Goal: Register for event/course: Register for event/course

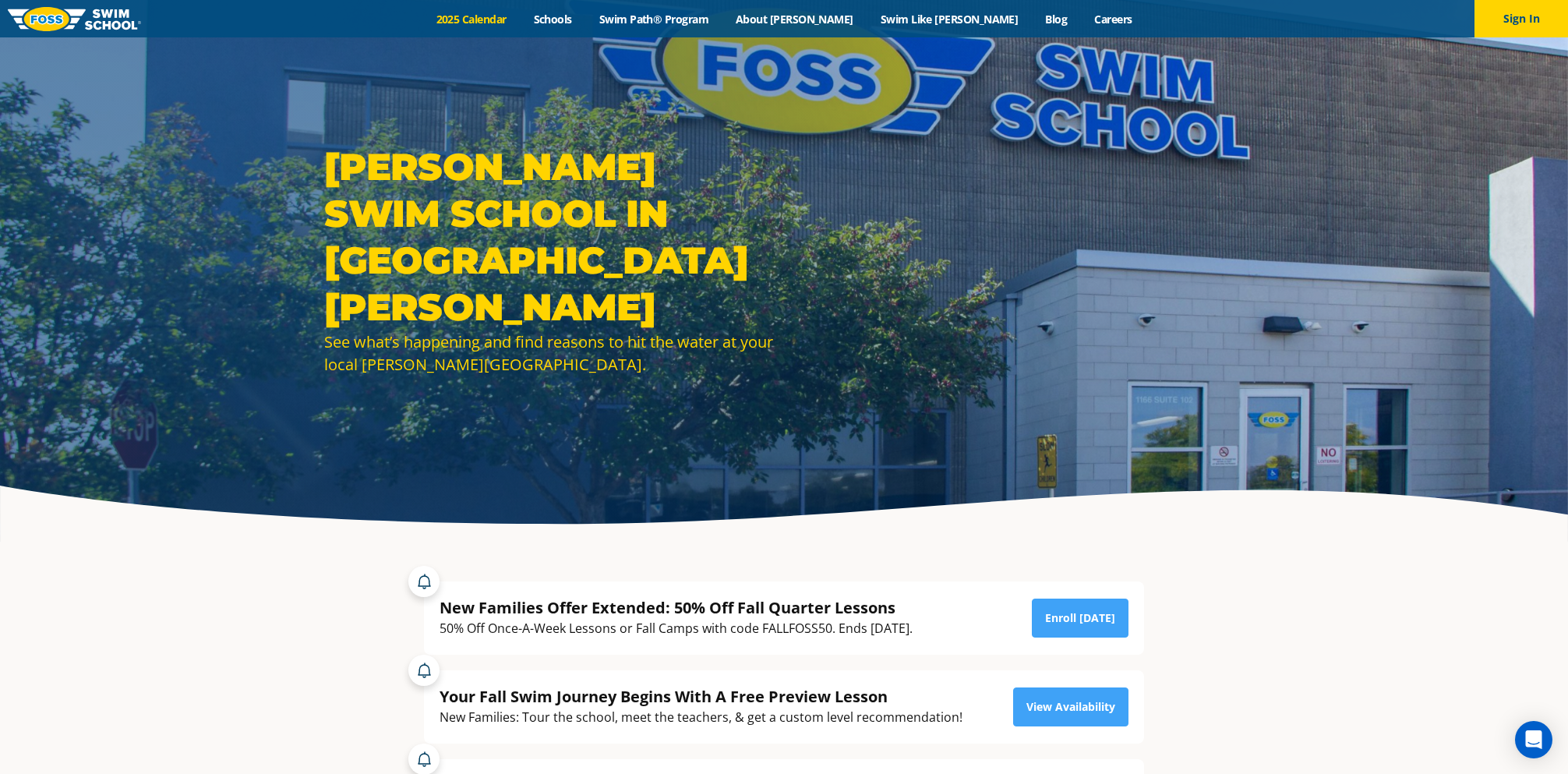
click at [520, 24] on link "2025 Calendar" at bounding box center [472, 19] width 97 height 14
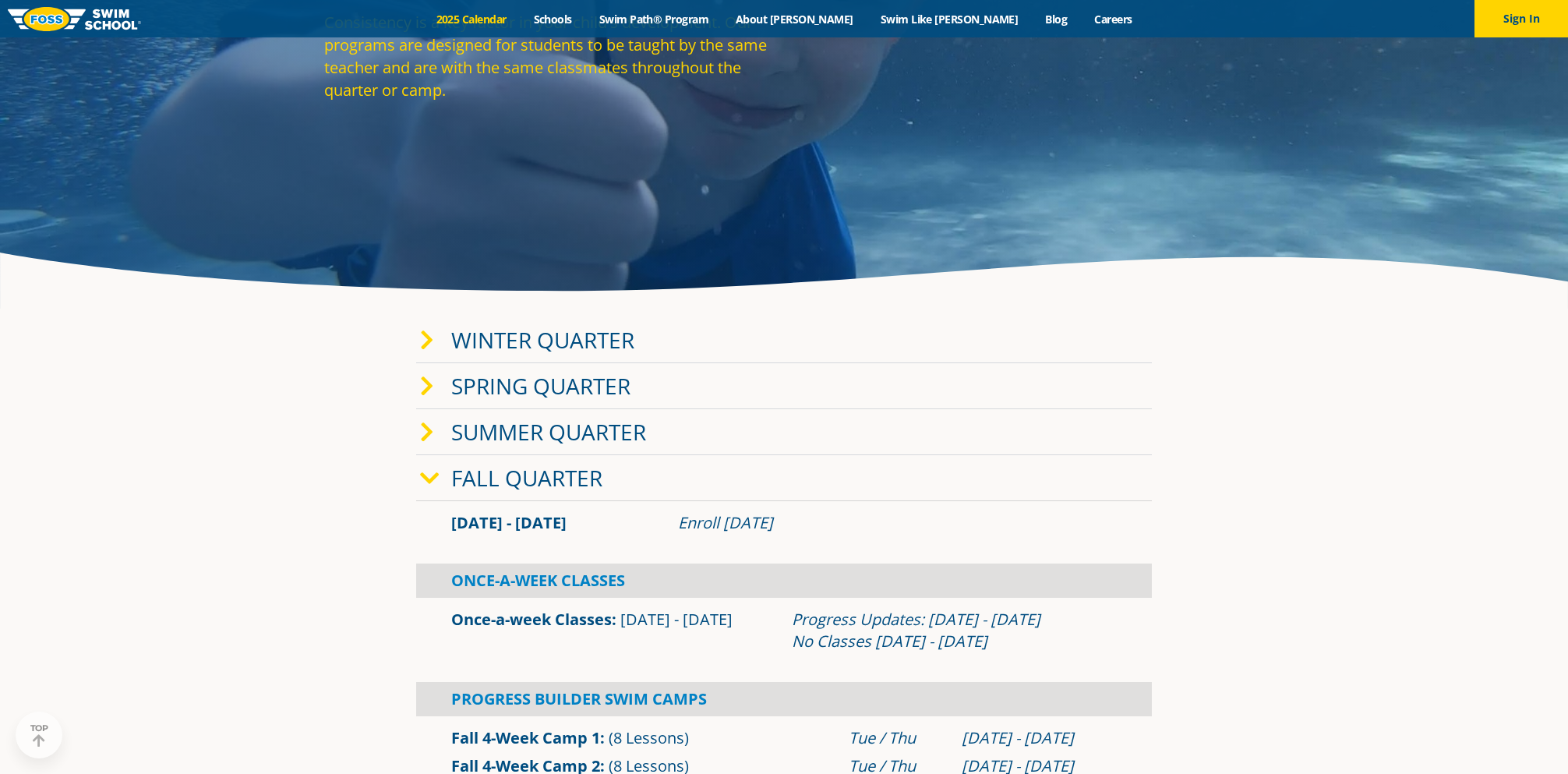
scroll to position [234, 0]
click at [556, 434] on link "Summer Quarter" at bounding box center [548, 431] width 195 height 30
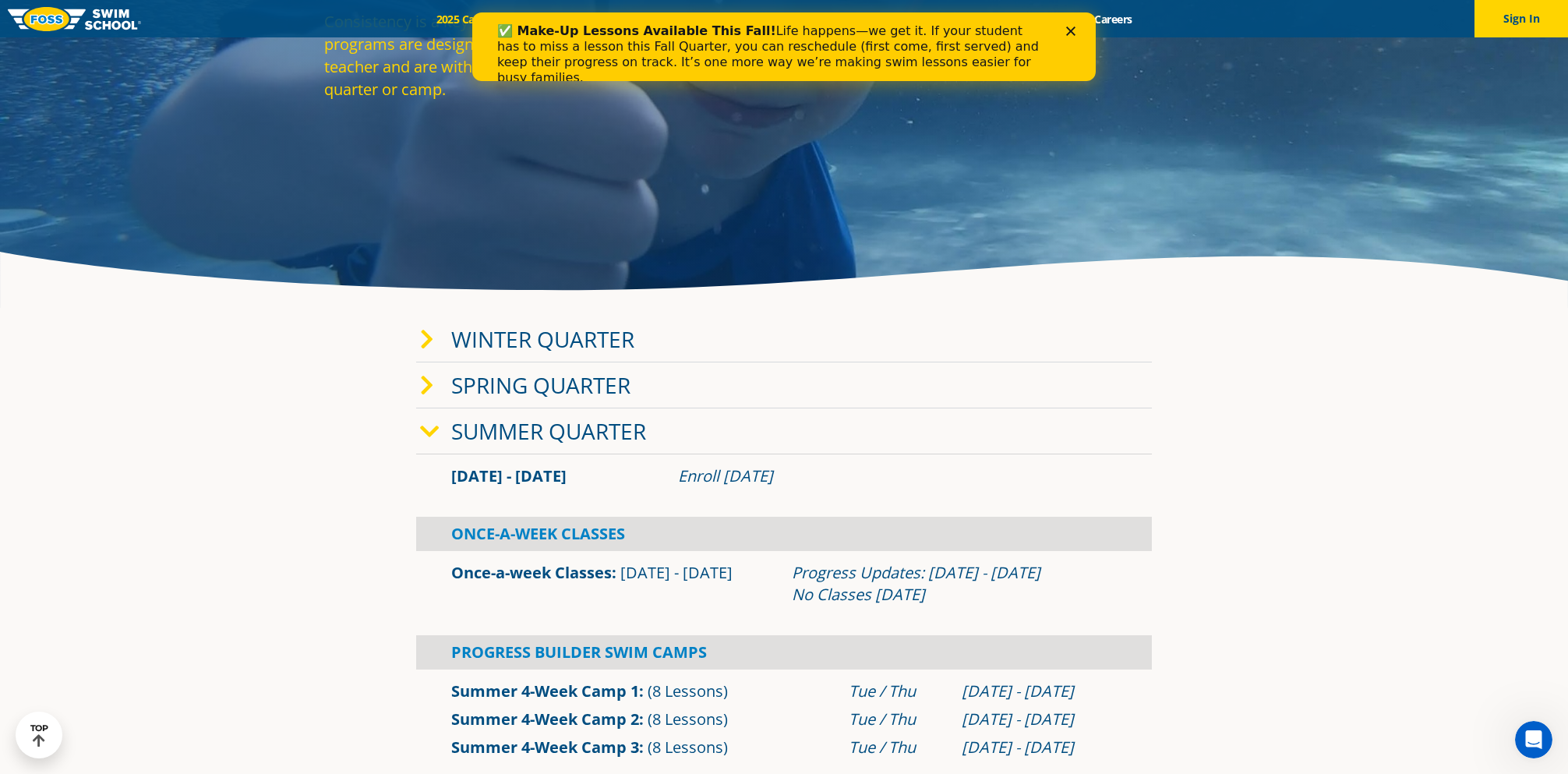
scroll to position [0, 0]
click at [555, 434] on link "Summer Quarter" at bounding box center [548, 431] width 195 height 30
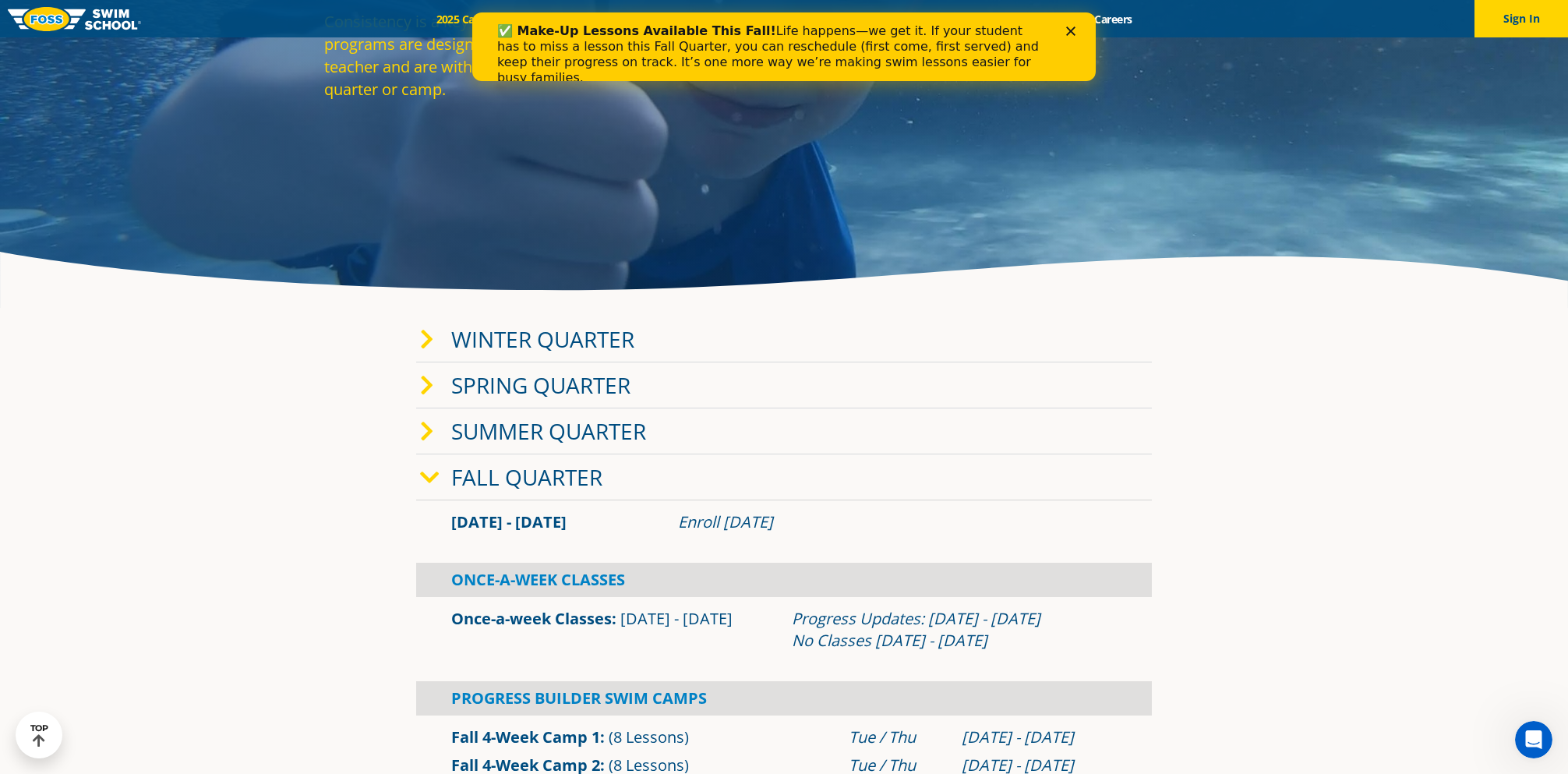
click at [538, 479] on link "Fall Quarter" at bounding box center [527, 477] width 151 height 30
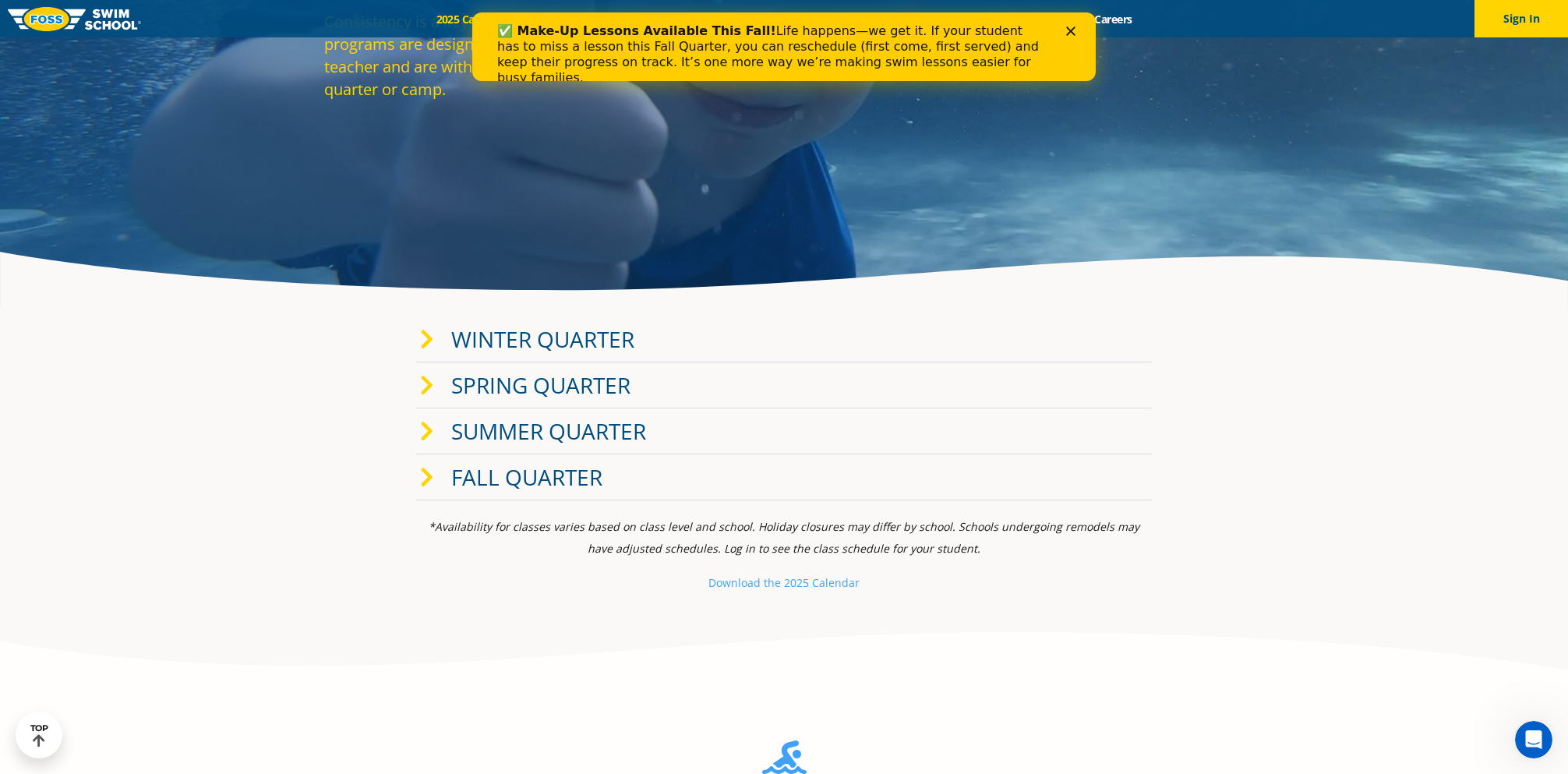
click at [498, 470] on link "Fall Quarter" at bounding box center [527, 477] width 151 height 30
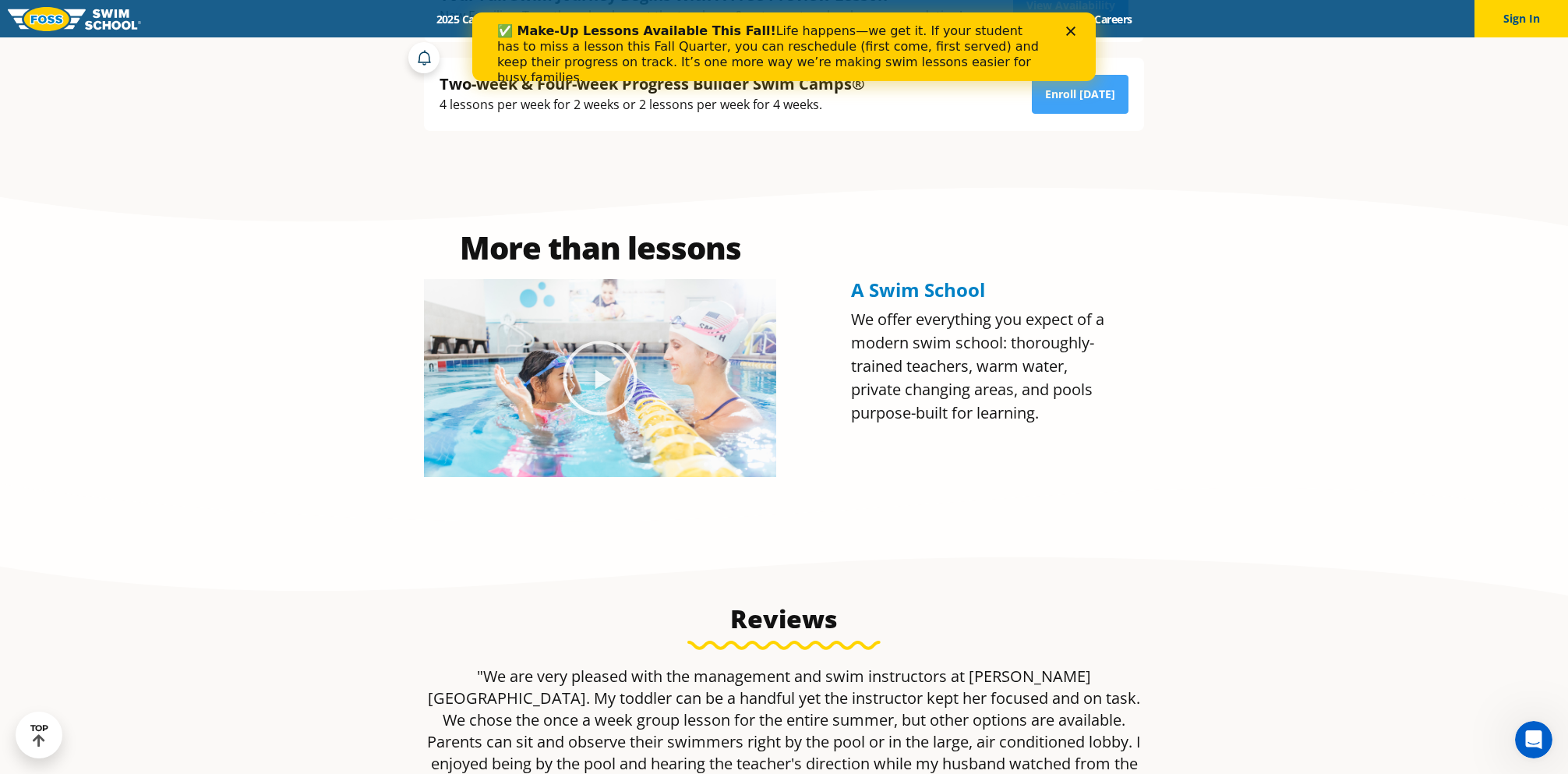
click at [592, 379] on icon "Play Video about Olympian Regan Smith, FOSS" at bounding box center [600, 378] width 78 height 78
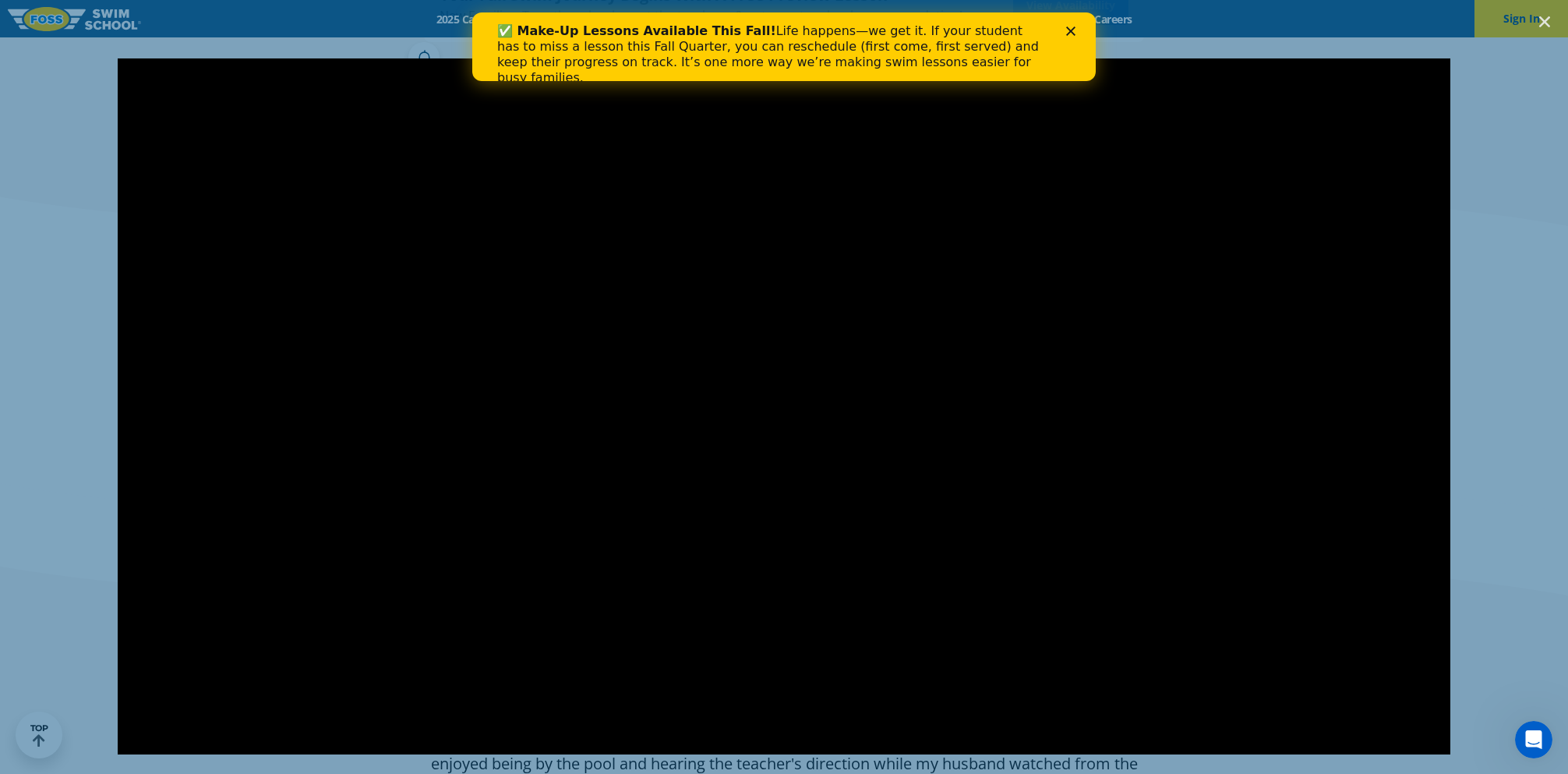
click at [1069, 33] on polygon "Close" at bounding box center [1071, 31] width 9 height 9
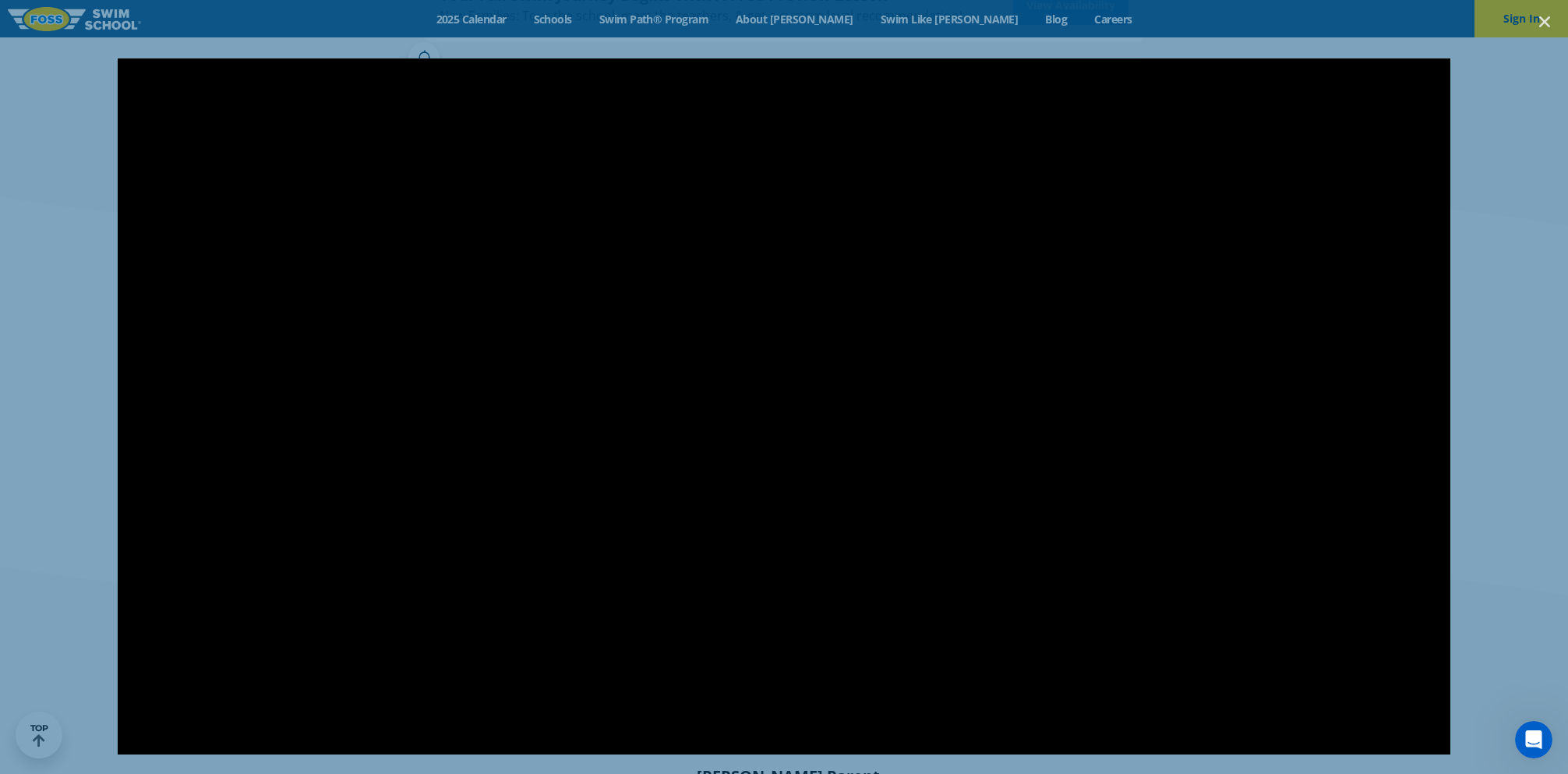
click at [92, 347] on div at bounding box center [784, 387] width 1568 height 659
click at [1542, 21] on icon "Close (Esc)" at bounding box center [1545, 22] width 15 height 15
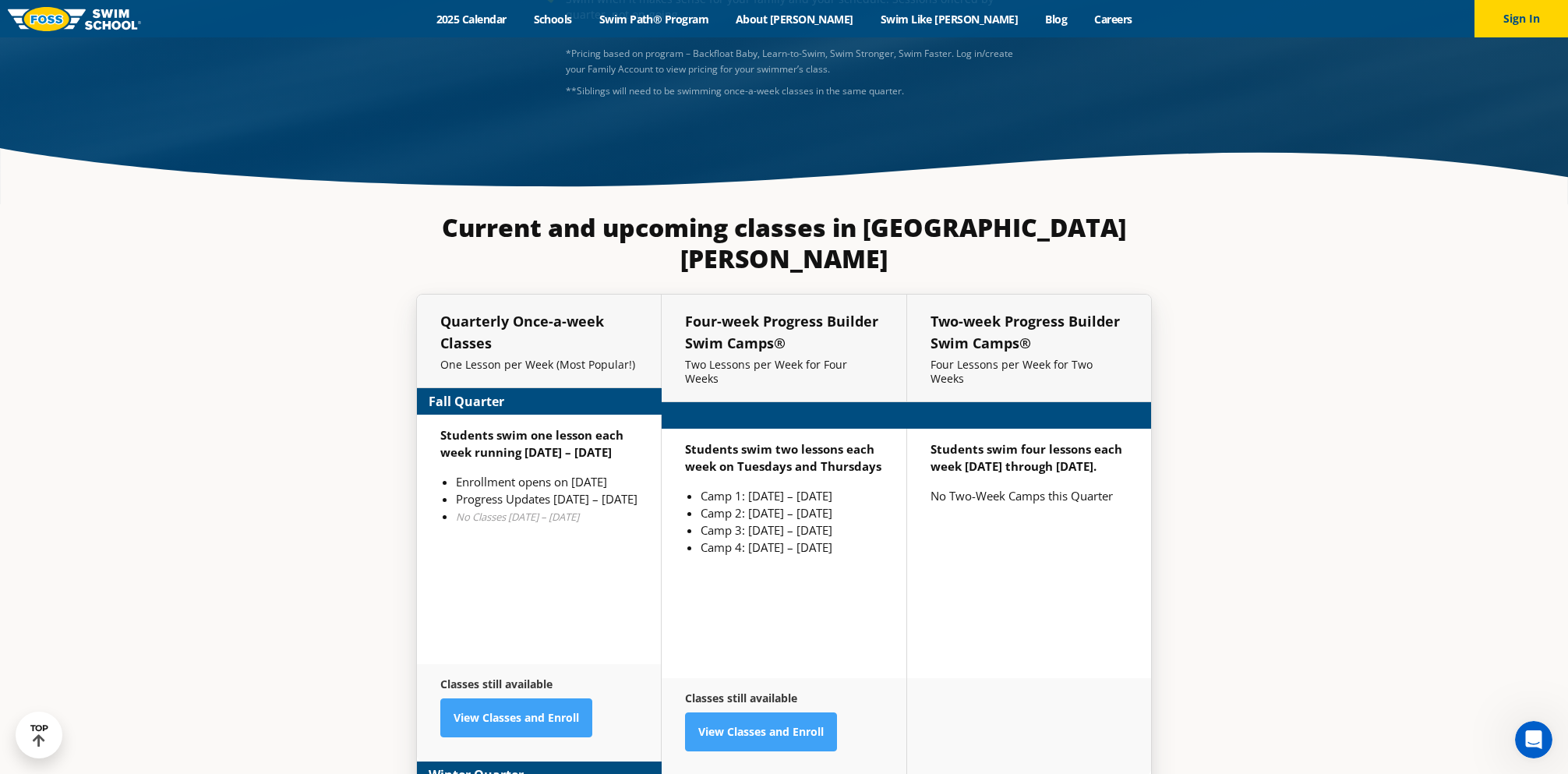
scroll to position [3080, 0]
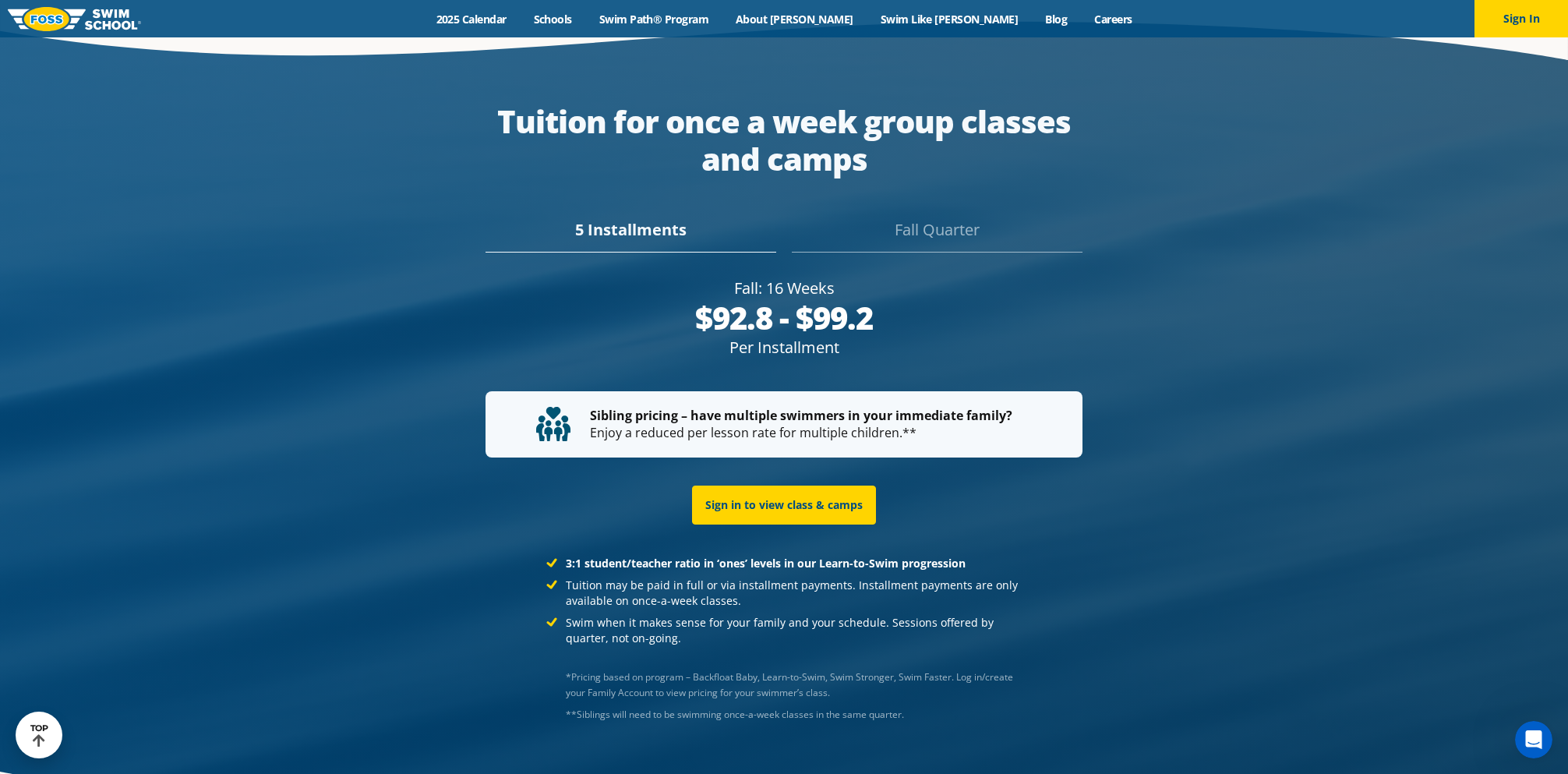
drag, startPoint x: 1264, startPoint y: 402, endPoint x: 1286, endPoint y: 124, distance: 278.9
click at [1286, 124] on div at bounding box center [784, 416] width 1568 height 825
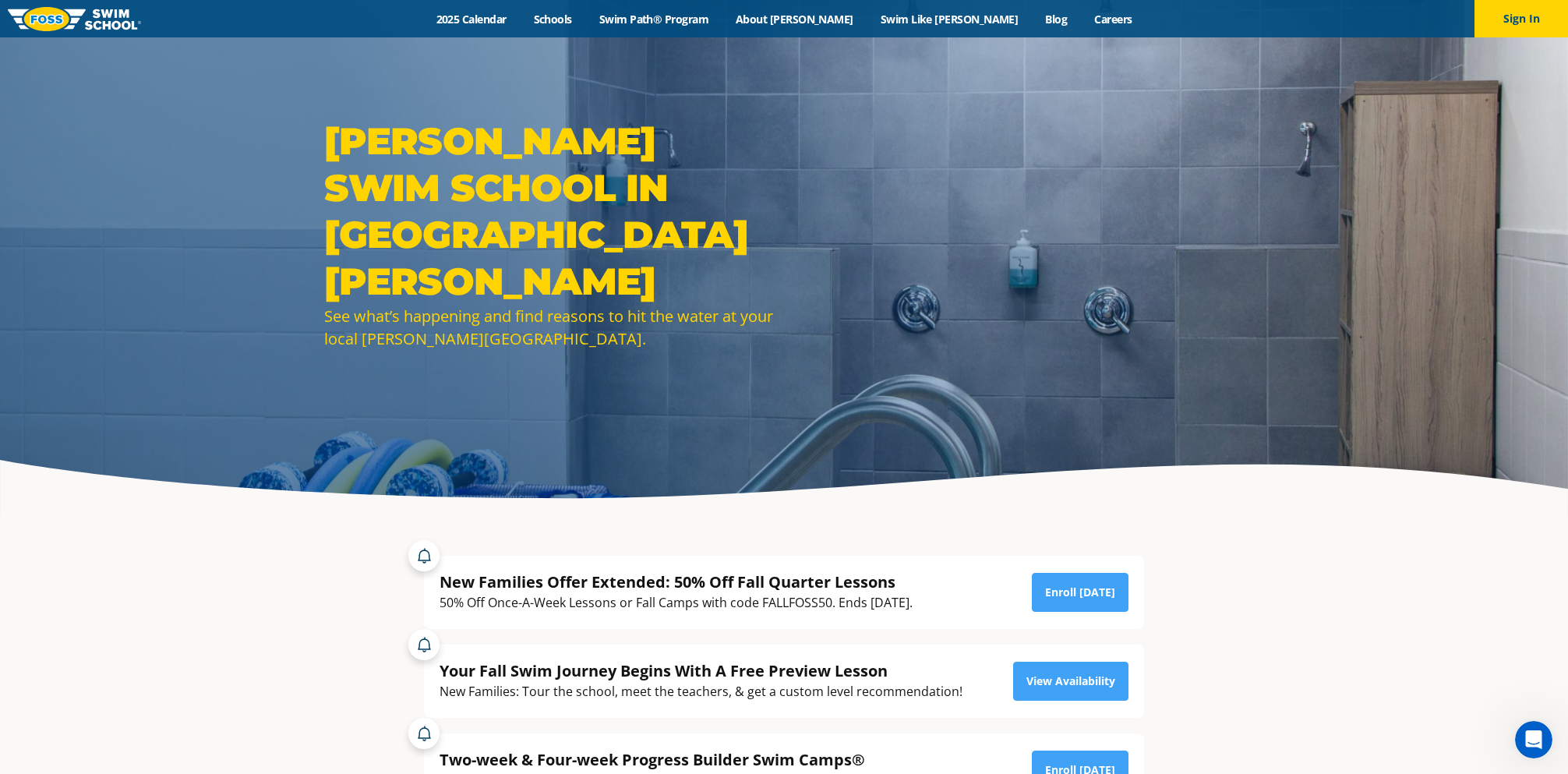
scroll to position [0, 0]
